Goal: Navigation & Orientation: Understand site structure

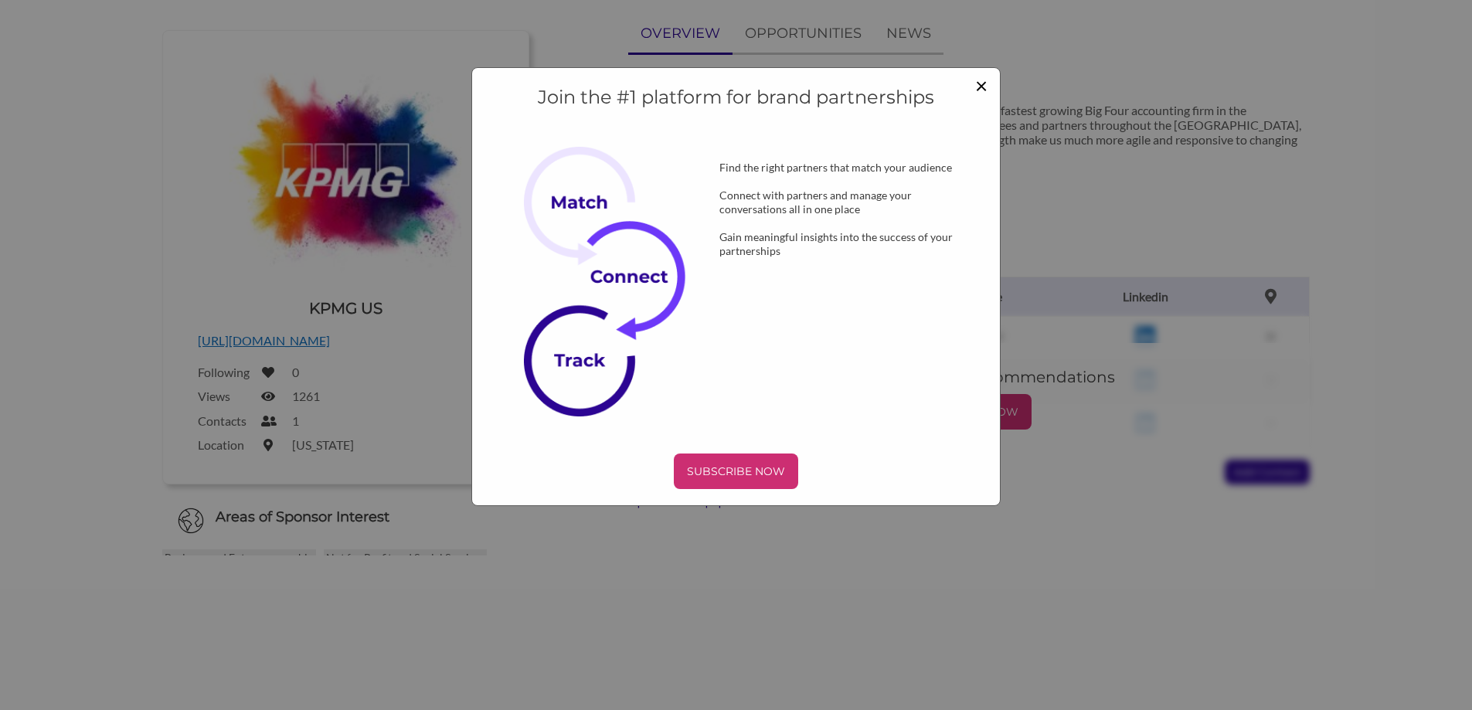
click at [979, 86] on span "×" at bounding box center [981, 85] width 12 height 26
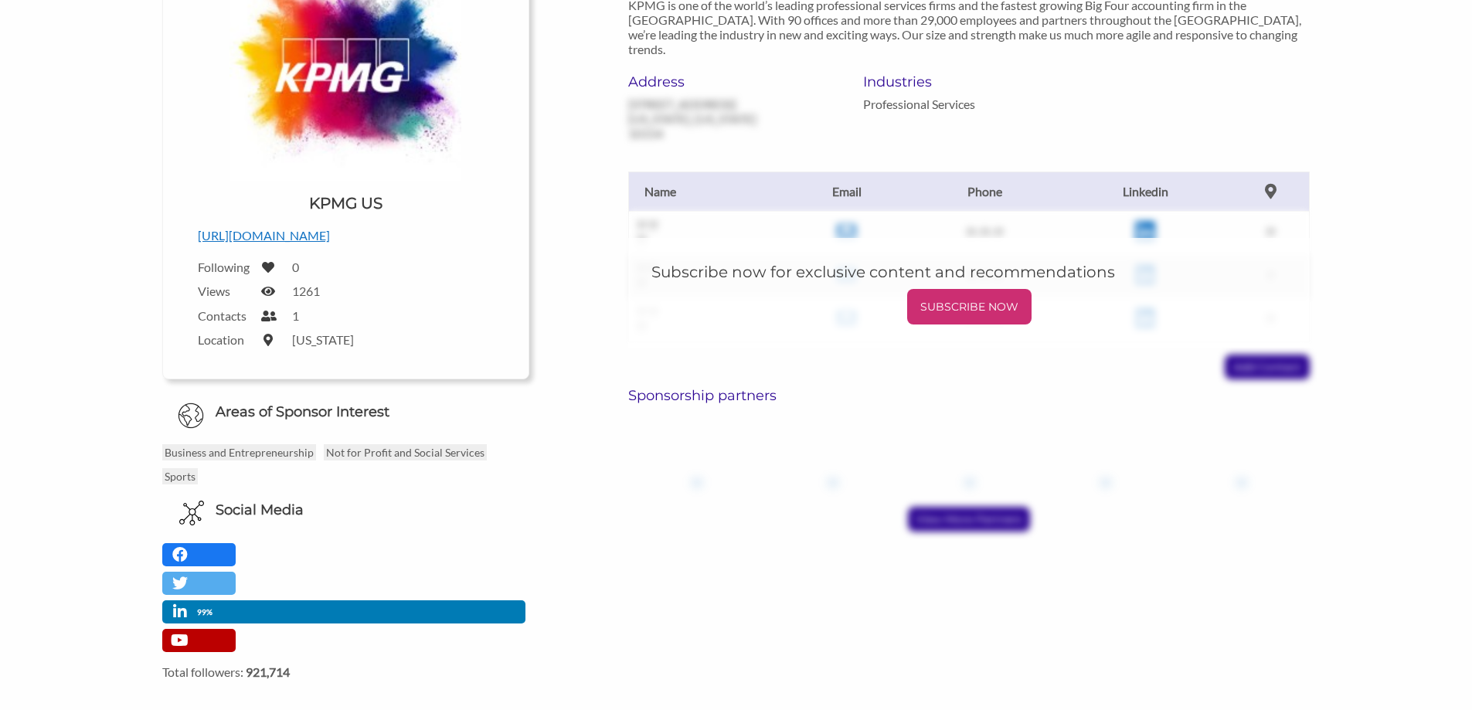
scroll to position [232, 0]
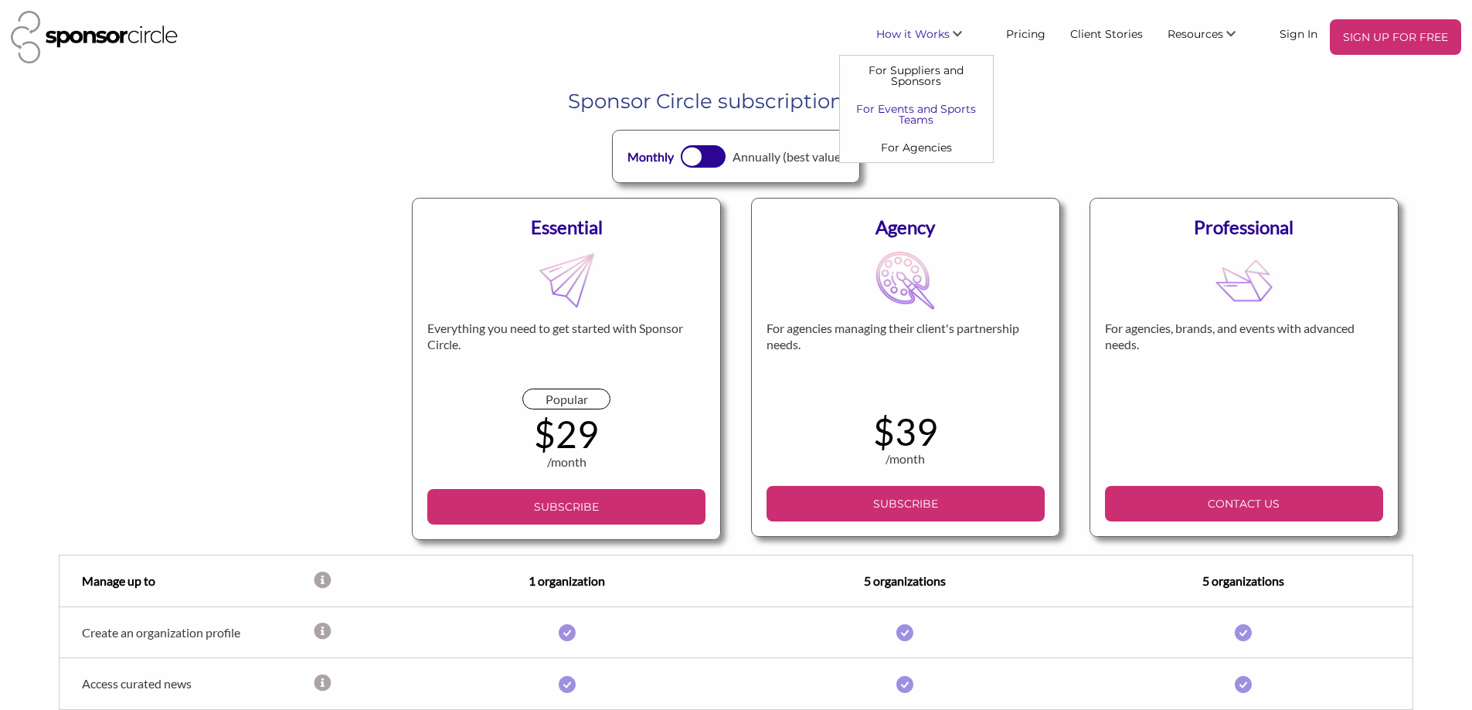
click at [943, 117] on link "For Events and Sports Teams" at bounding box center [916, 114] width 153 height 39
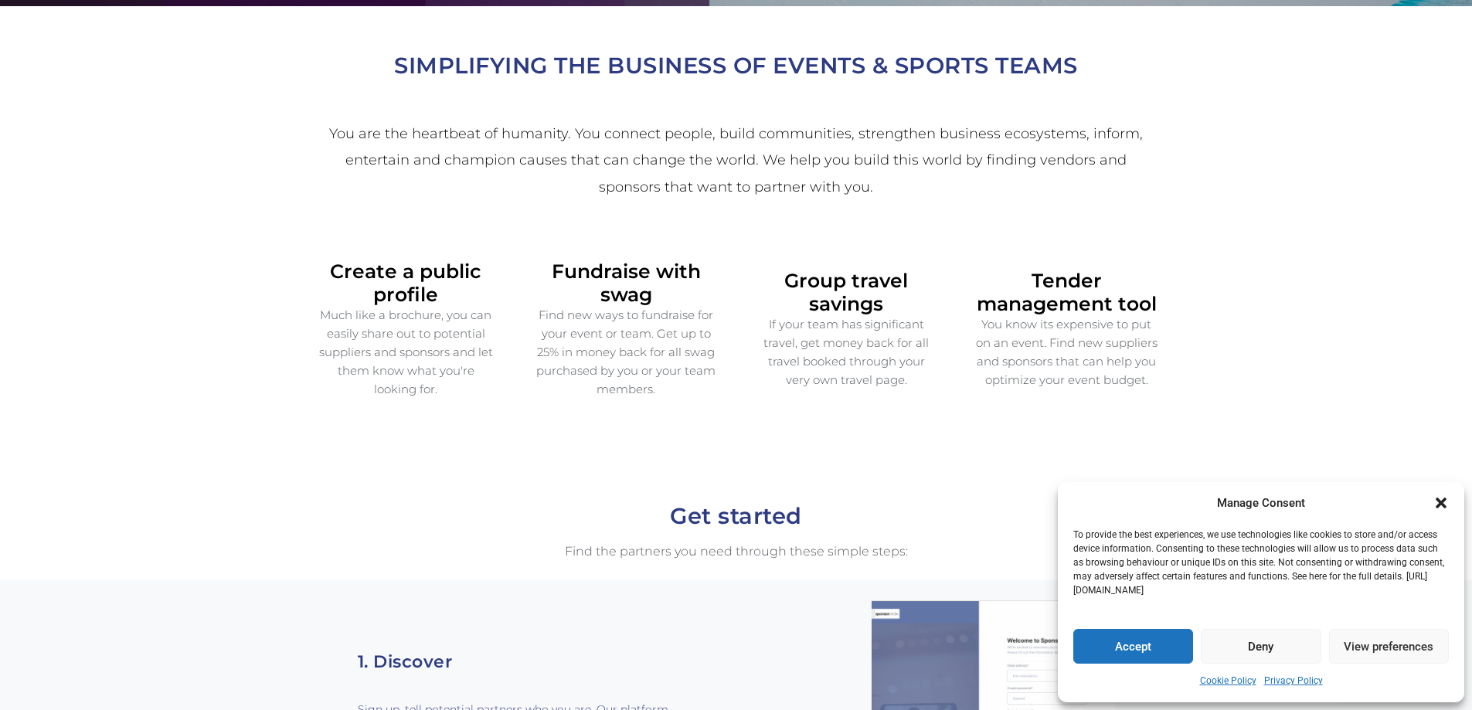
scroll to position [464, 0]
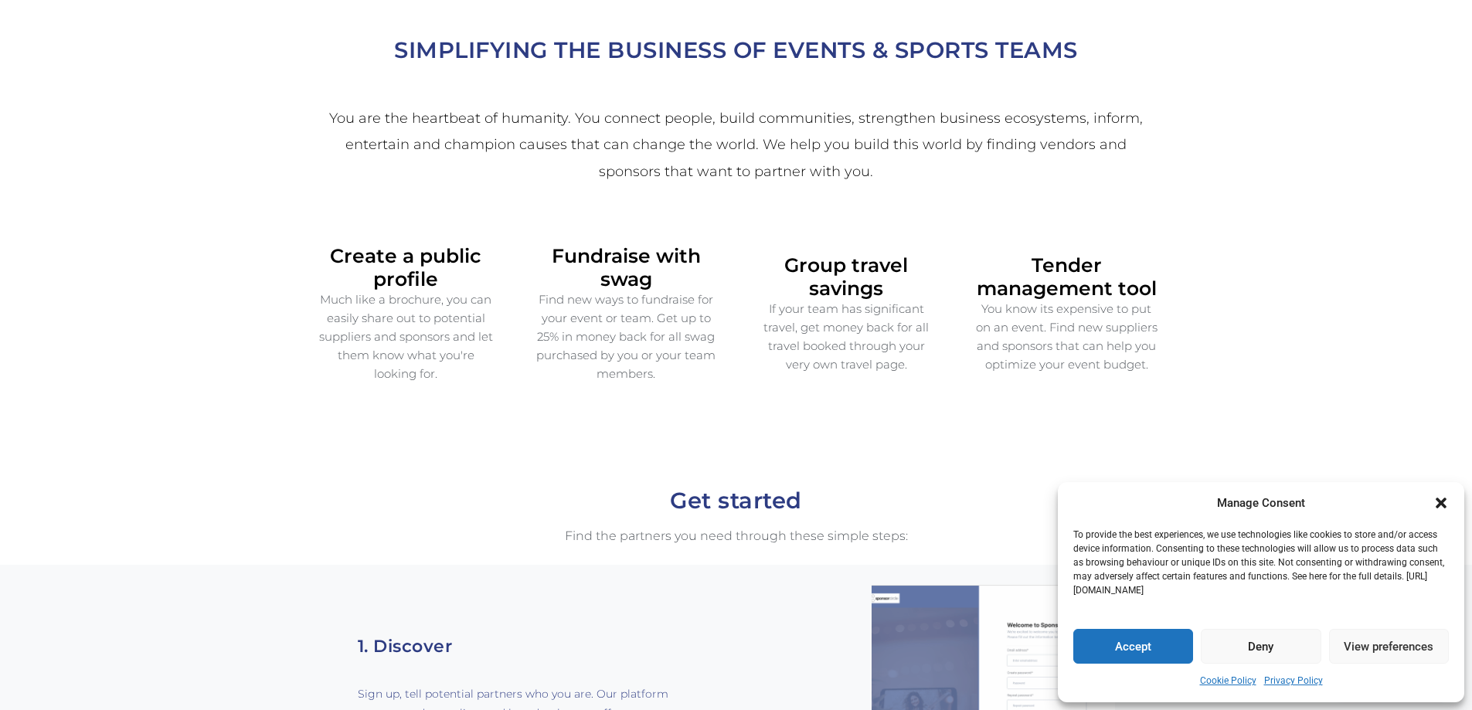
click at [630, 291] on p "Find new ways to fundraise for your event or team. Get up to 25% in money back …" at bounding box center [627, 337] width 182 height 93
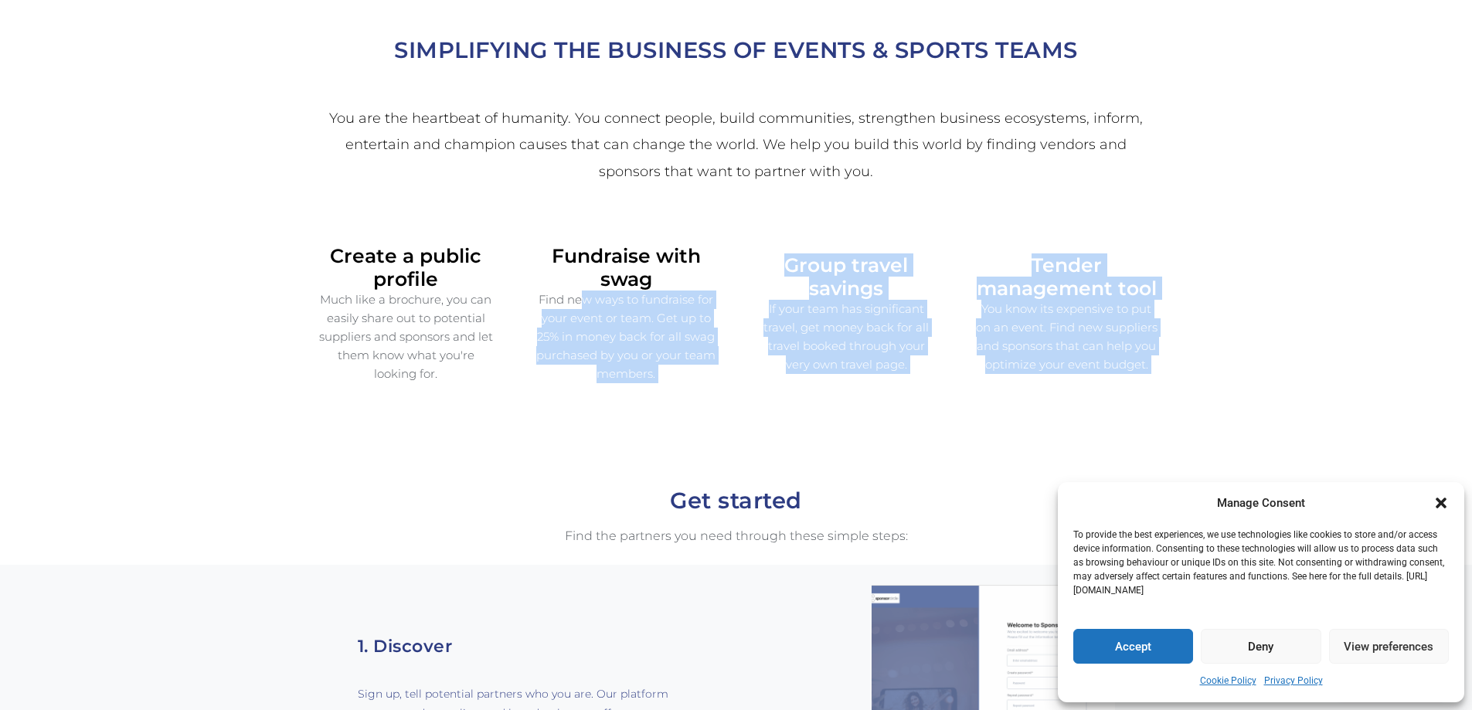
drag, startPoint x: 630, startPoint y: 285, endPoint x: 1056, endPoint y: 291, distance: 425.8
click at [1056, 291] on div "Create a public profile Much like a brochure, you can easily share out to poten…" at bounding box center [736, 314] width 881 height 178
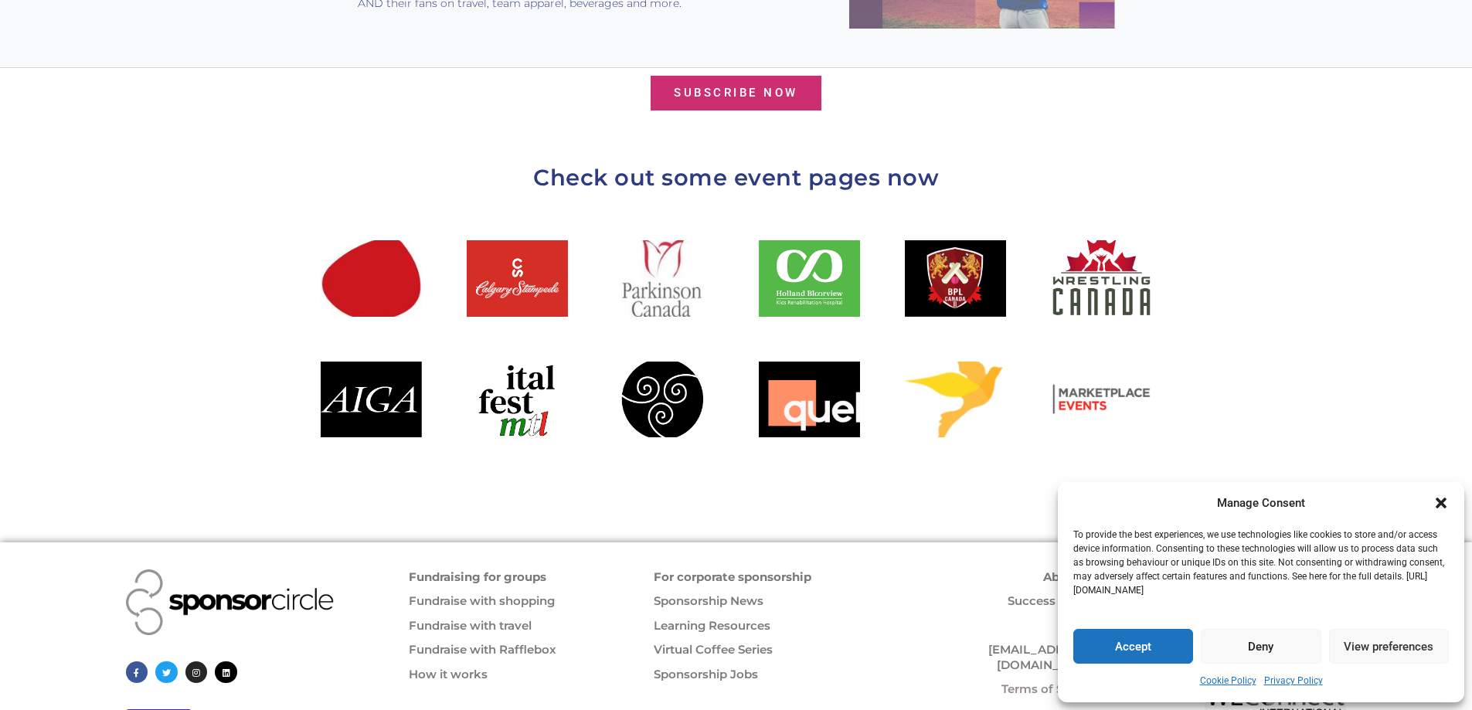
scroll to position [1681, 0]
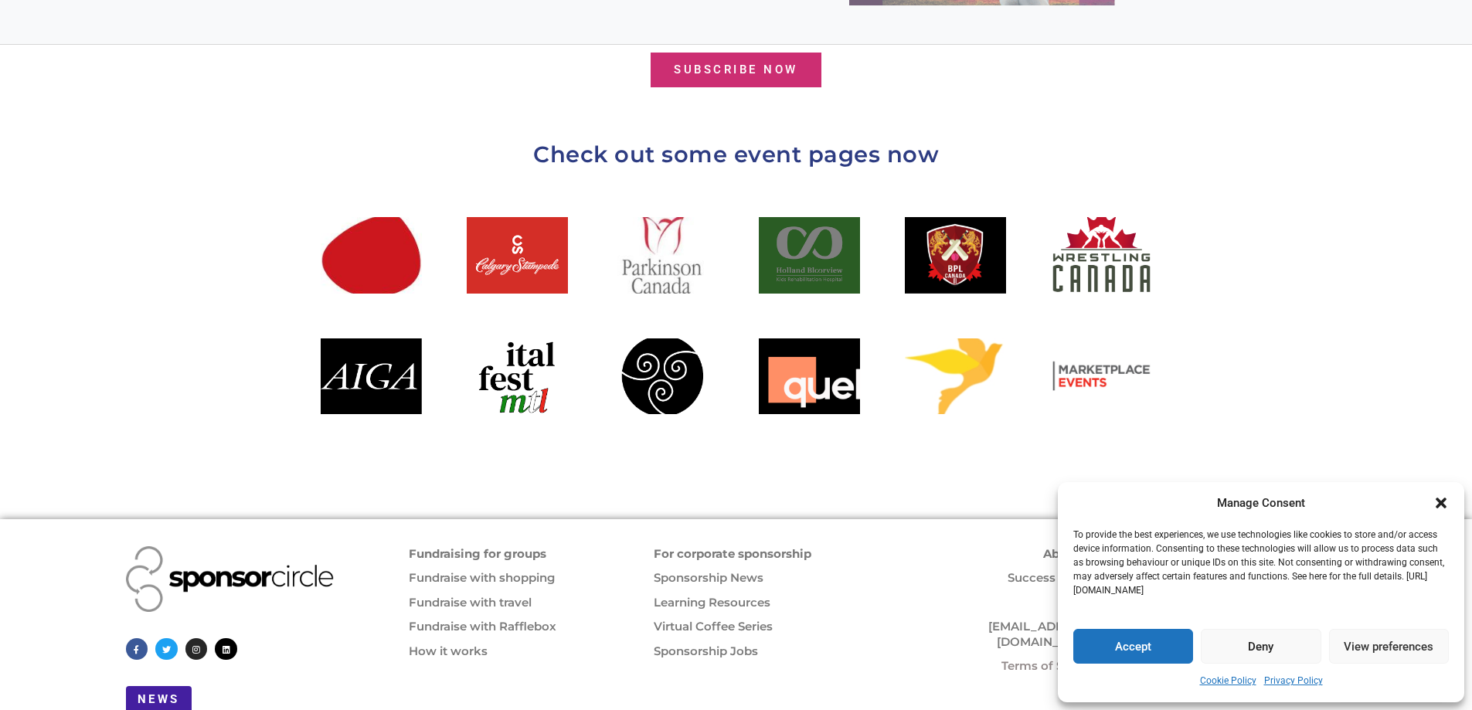
click at [833, 236] on div at bounding box center [809, 255] width 101 height 76
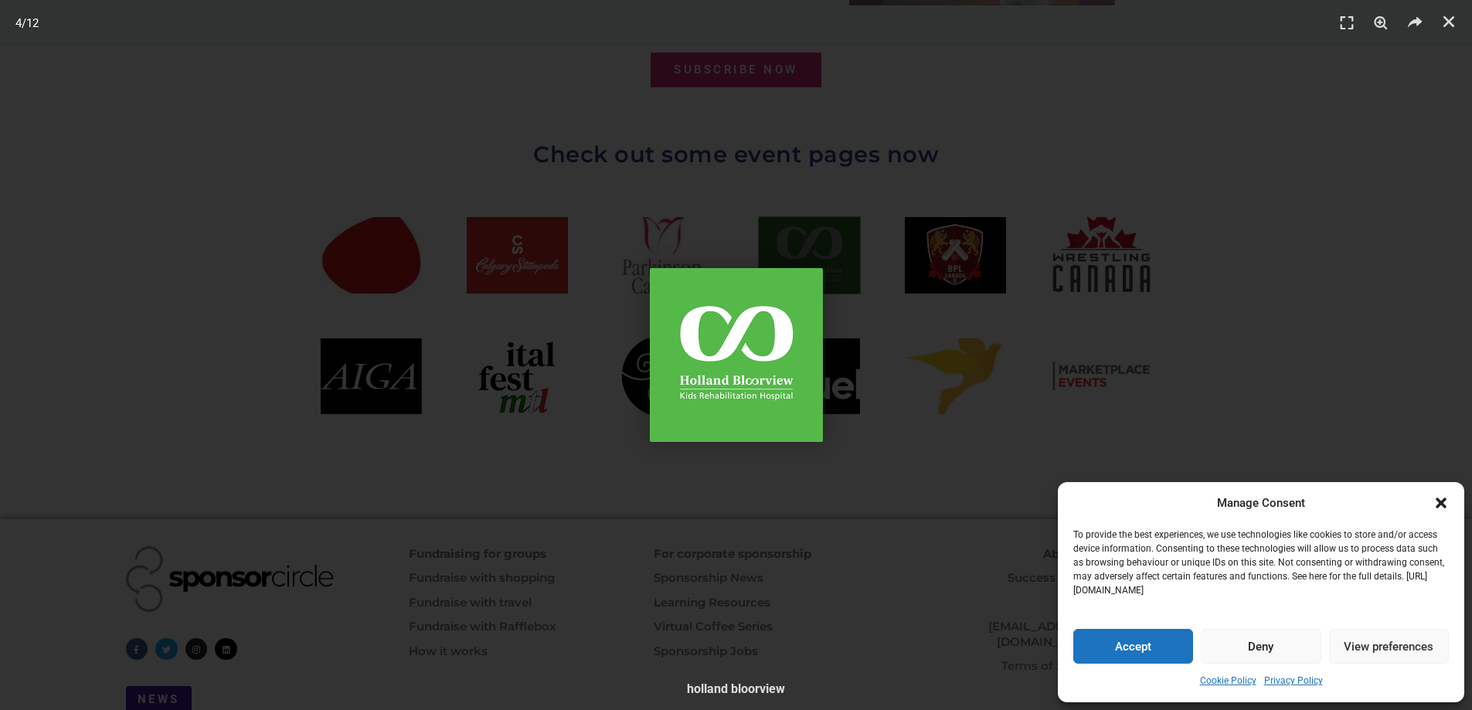
click at [835, 236] on div "4 / 12" at bounding box center [736, 355] width 1364 height 602
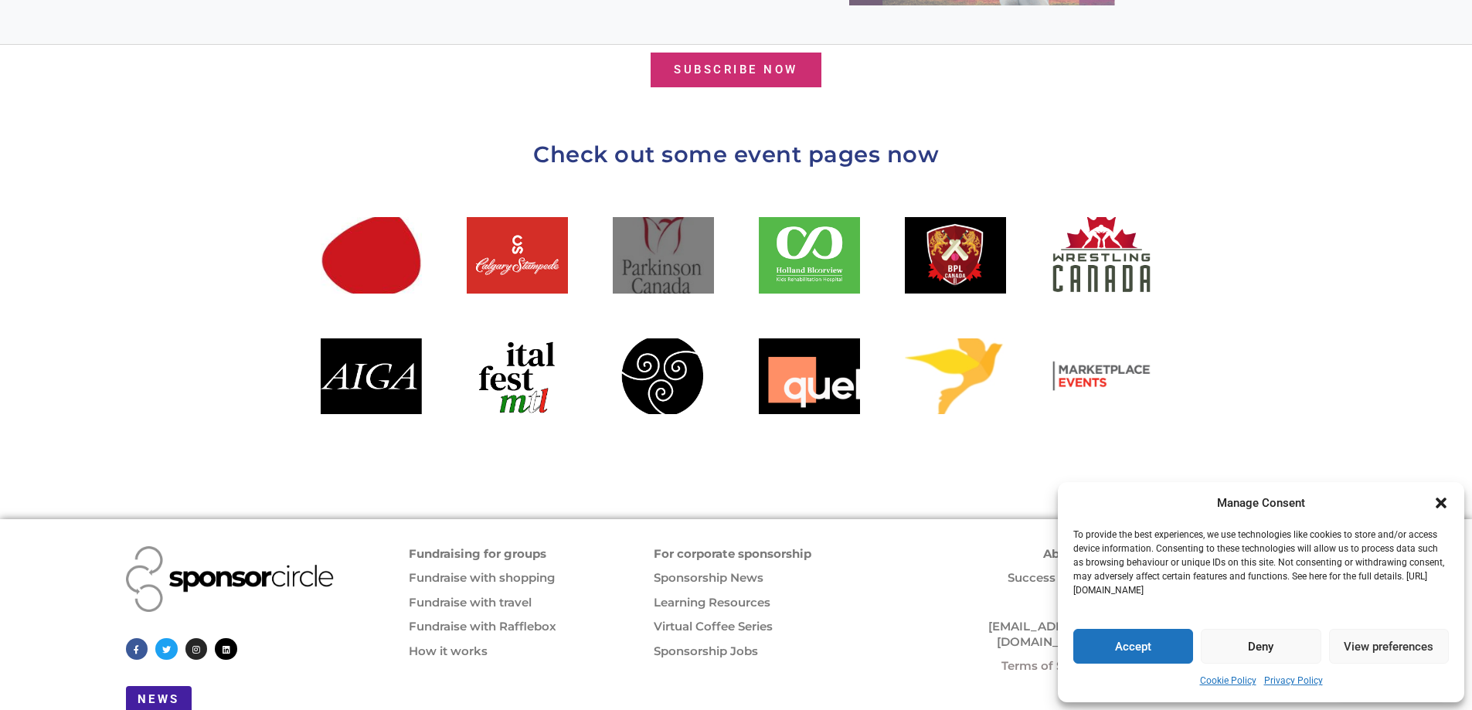
click at [651, 230] on div at bounding box center [663, 255] width 101 height 76
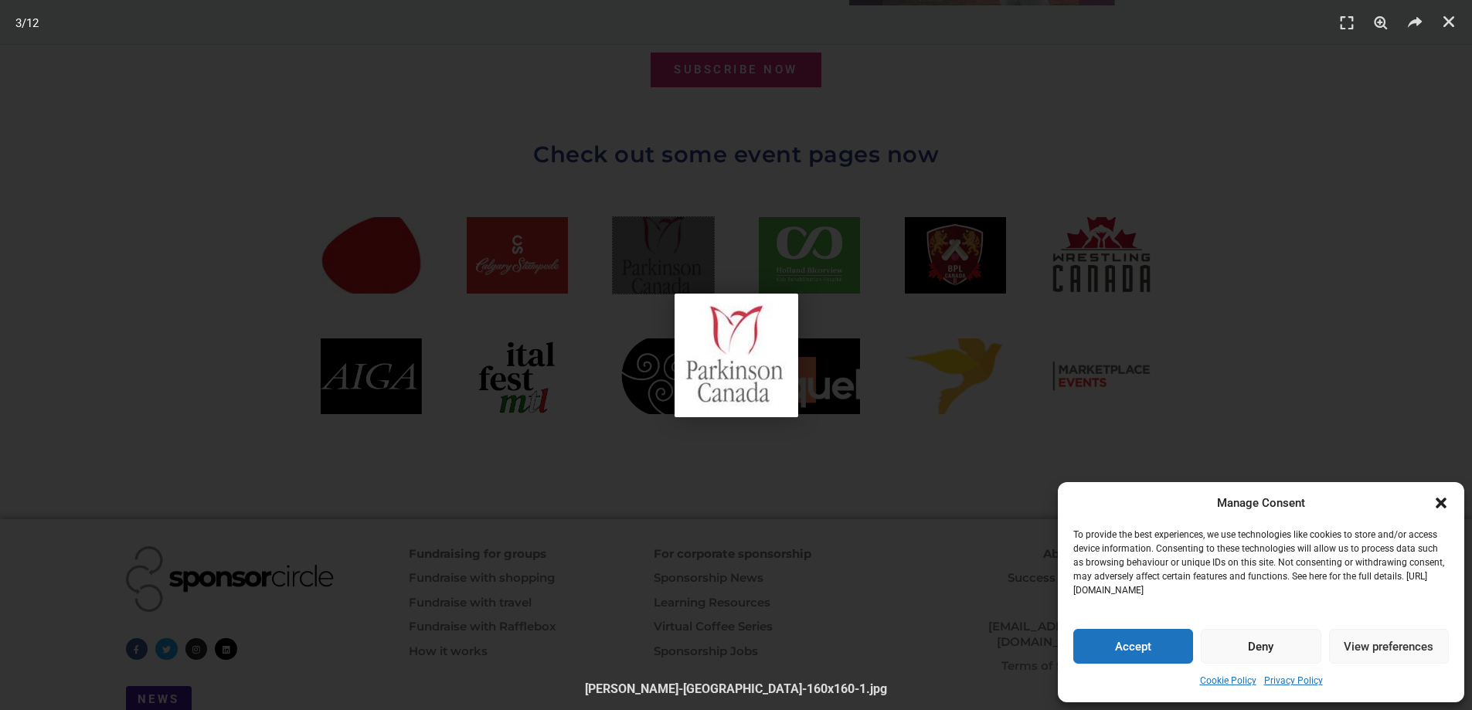
click at [693, 317] on img "3 / 12" at bounding box center [737, 356] width 124 height 124
click at [712, 322] on img "3 / 12" at bounding box center [737, 356] width 124 height 124
click at [1250, 647] on button "Deny" at bounding box center [1261, 646] width 120 height 35
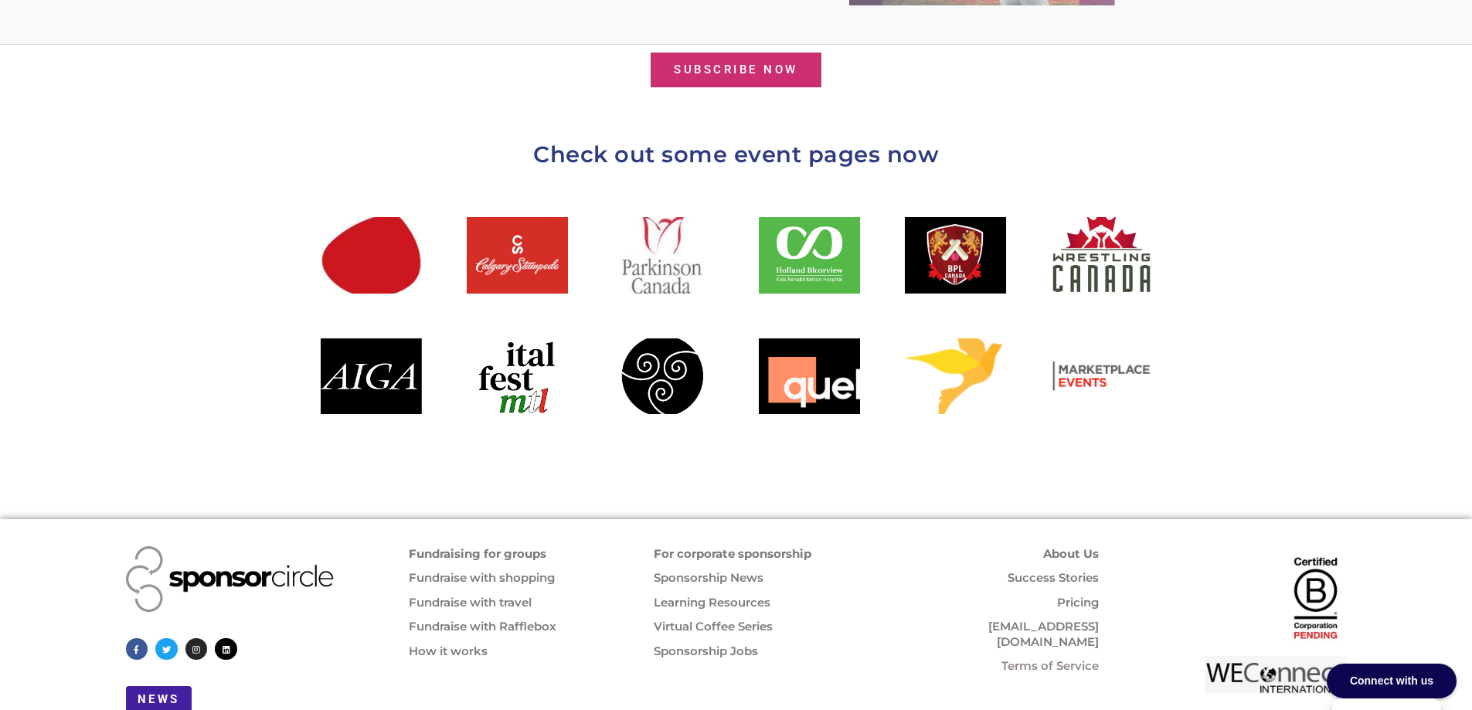
click at [684, 386] on div at bounding box center [736, 336] width 865 height 272
click at [668, 362] on div at bounding box center [663, 376] width 101 height 76
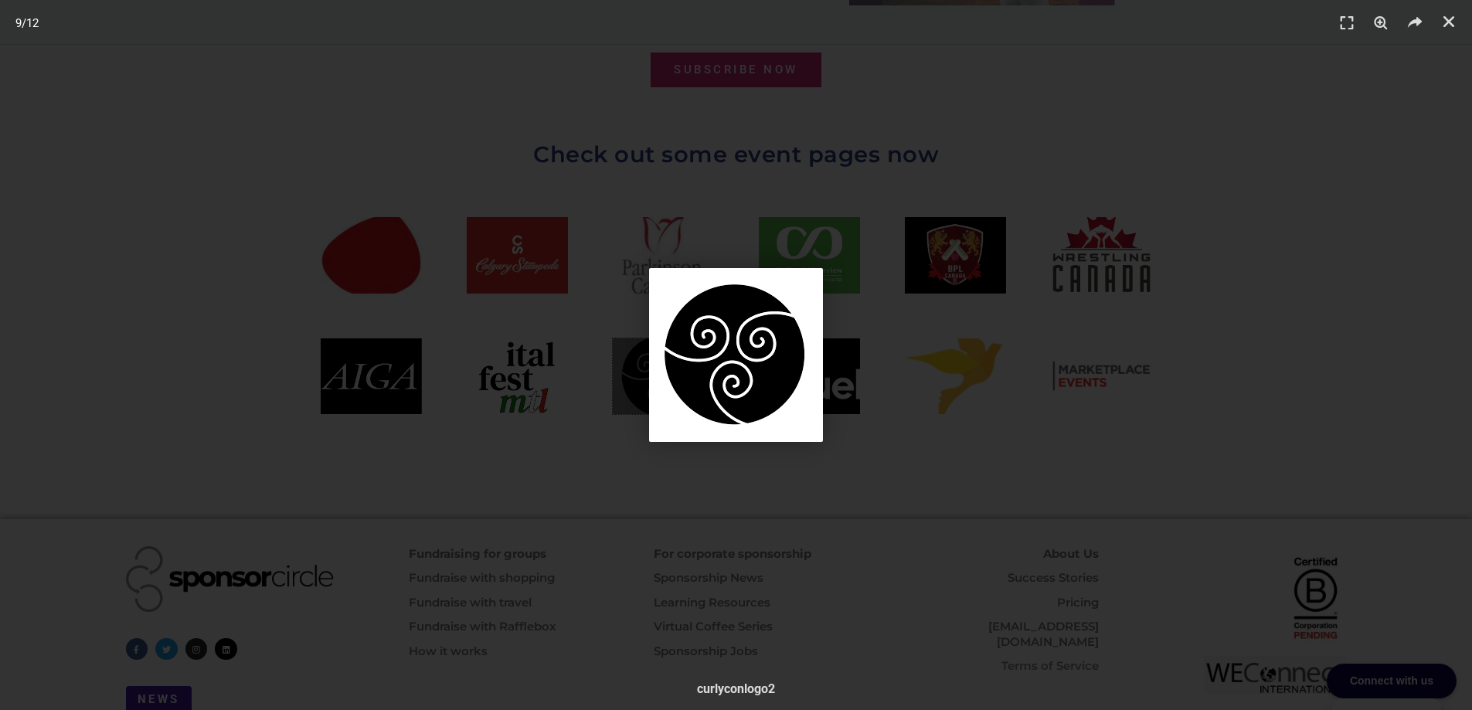
click at [753, 372] on img "9 / 12" at bounding box center [736, 355] width 174 height 174
click at [1132, 264] on div "9 / 12" at bounding box center [736, 355] width 1364 height 602
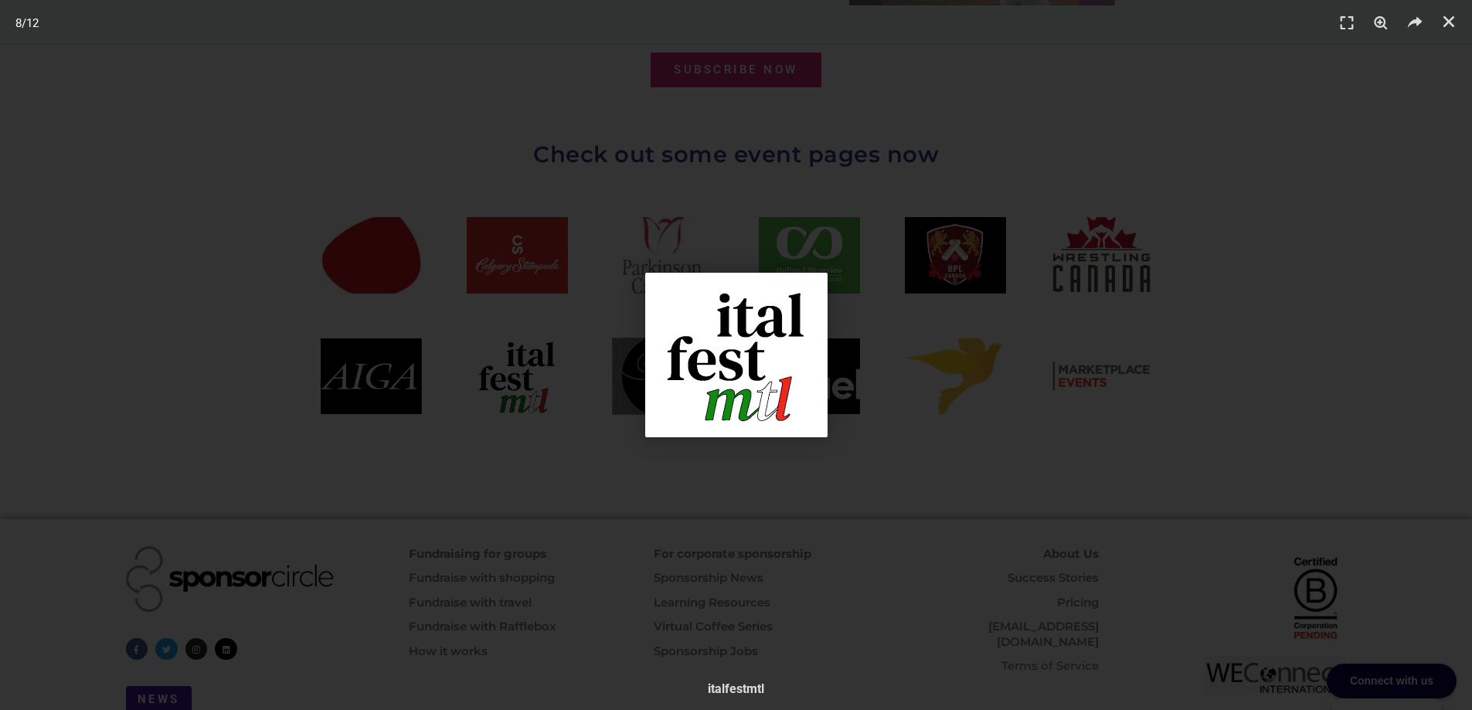
click at [899, 287] on div "8 / 12" at bounding box center [736, 355] width 1364 height 602
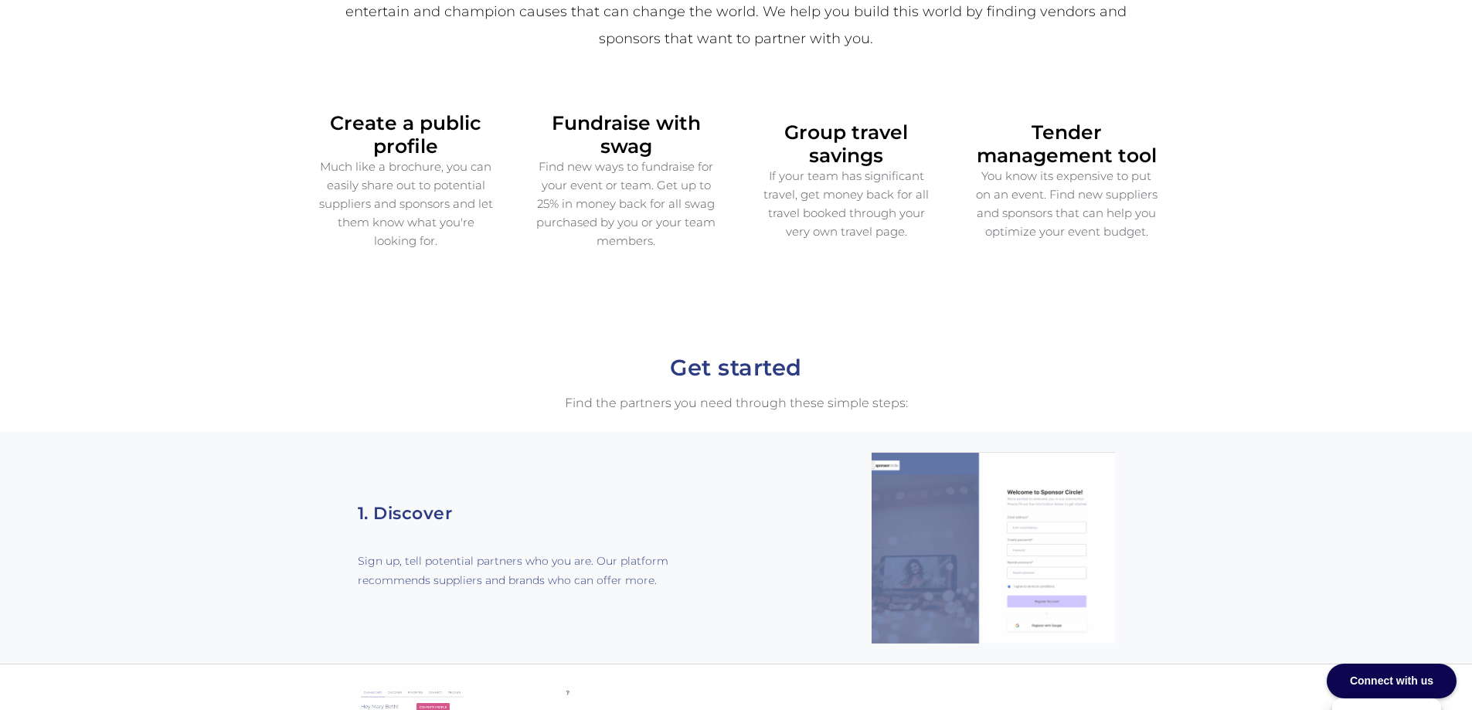
scroll to position [0, 0]
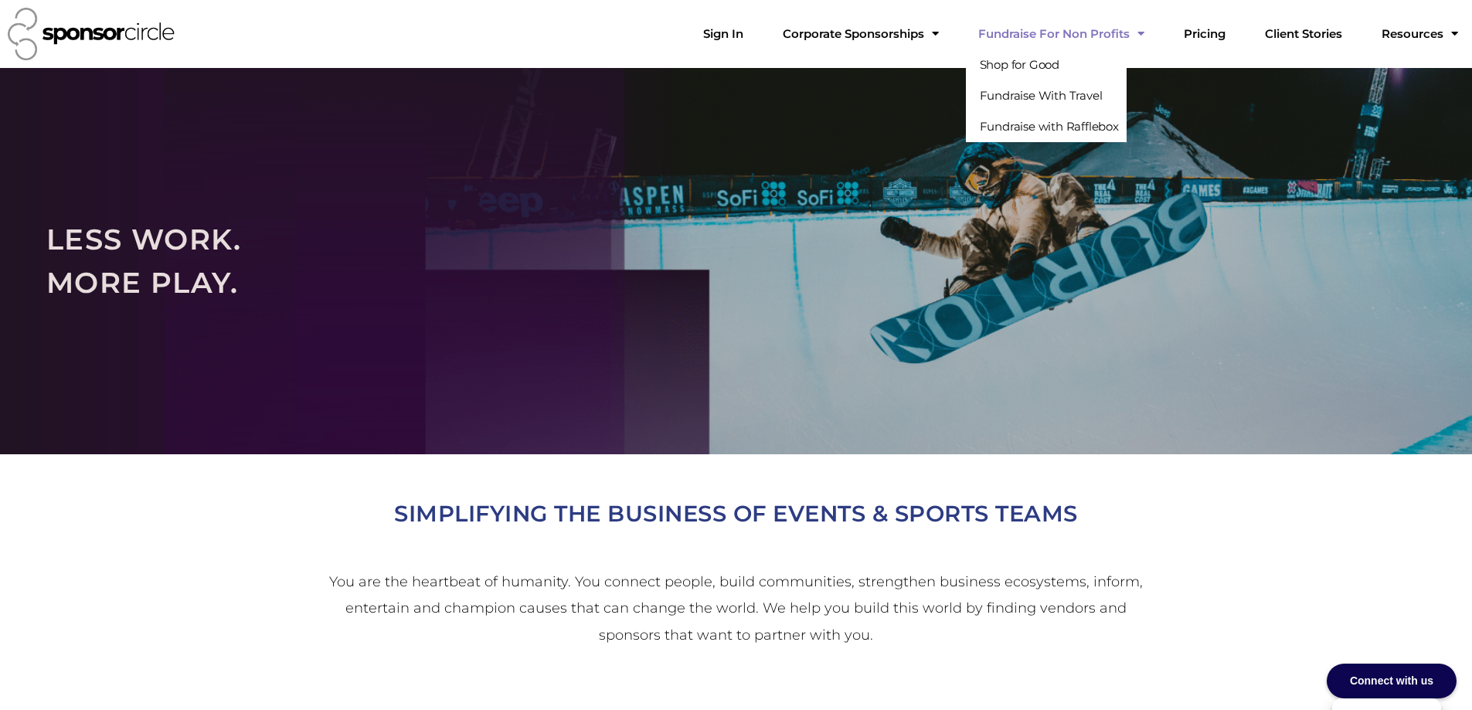
click at [1109, 36] on link "Fundraise For Non Profits" at bounding box center [1061, 34] width 191 height 31
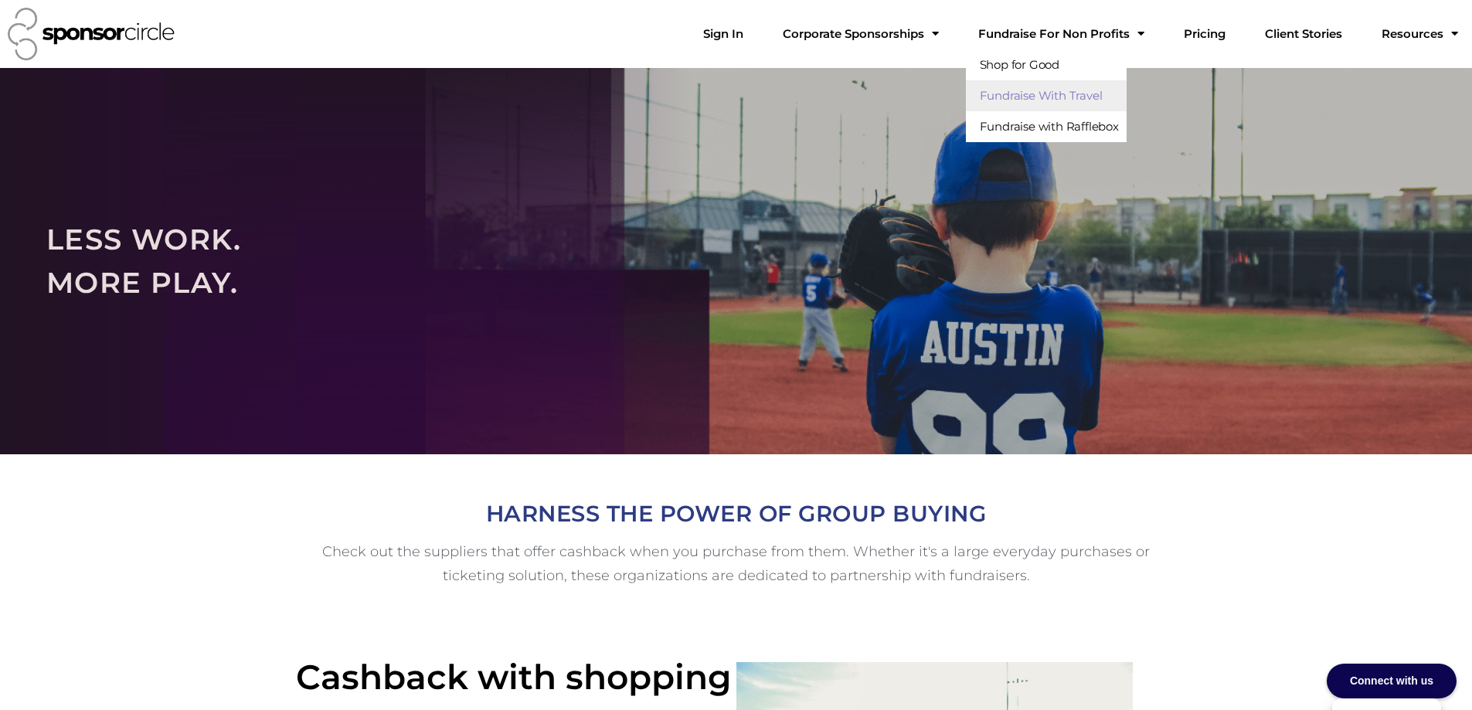
click at [1091, 83] on link "Fundraise With Travel" at bounding box center [1046, 95] width 161 height 31
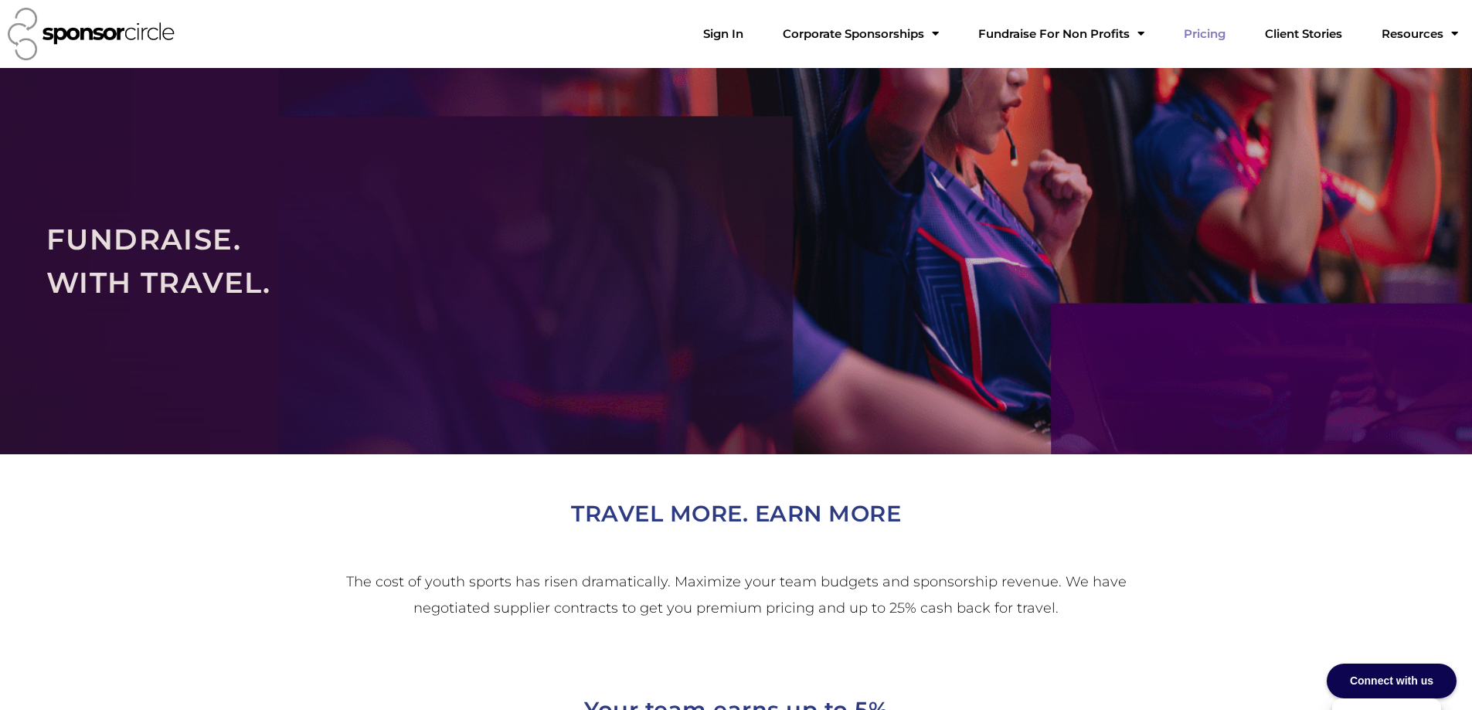
click at [1235, 35] on link "Pricing" at bounding box center [1204, 34] width 66 height 31
click at [1429, 36] on link "Resources" at bounding box center [1419, 34] width 101 height 31
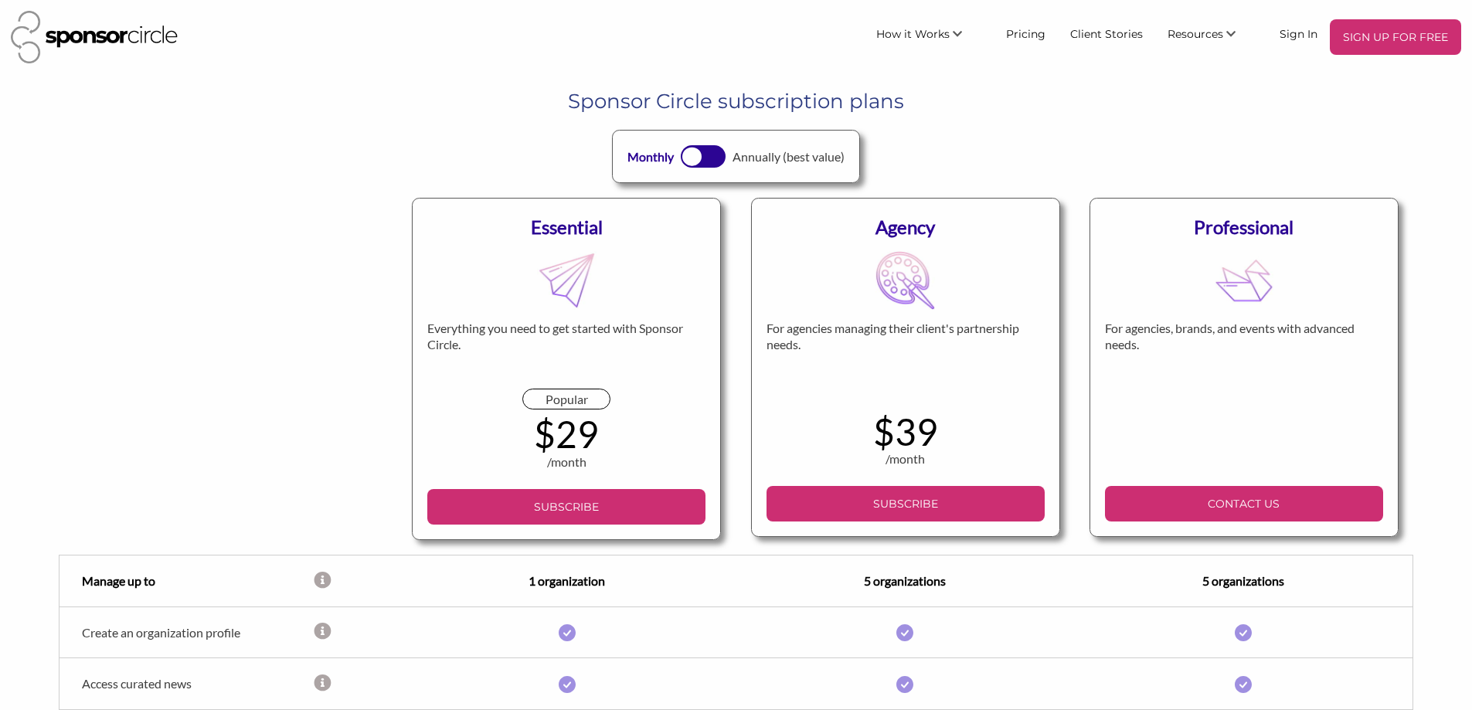
click at [136, 49] on img at bounding box center [94, 37] width 167 height 53
